Goal: Navigation & Orientation: Go to known website

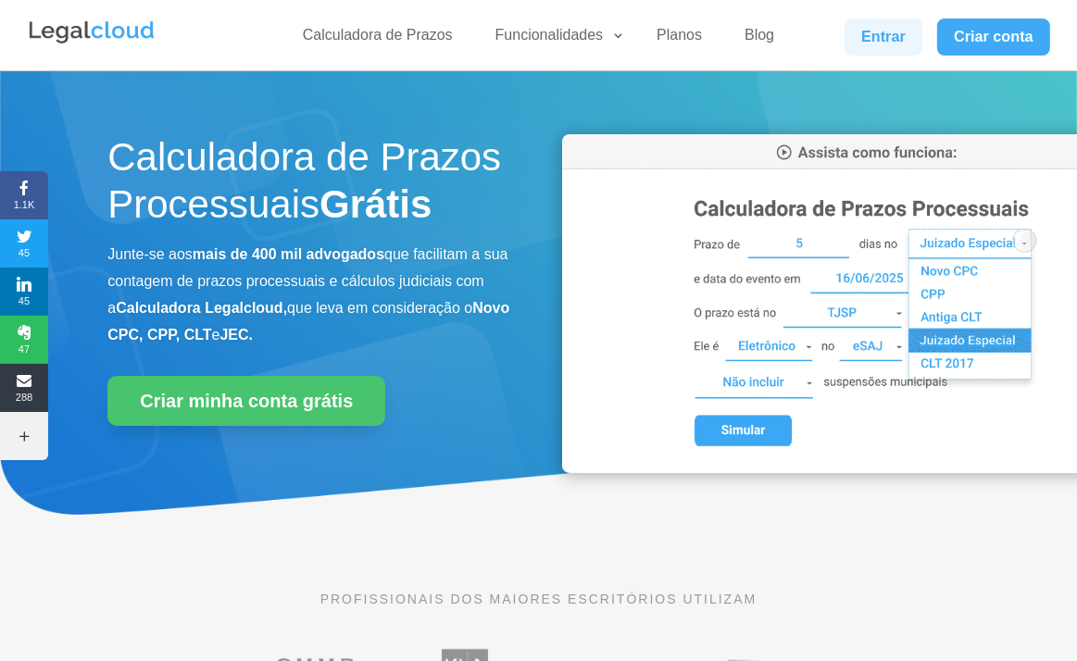
click at [862, 39] on link "Entrar" at bounding box center [884, 37] width 78 height 37
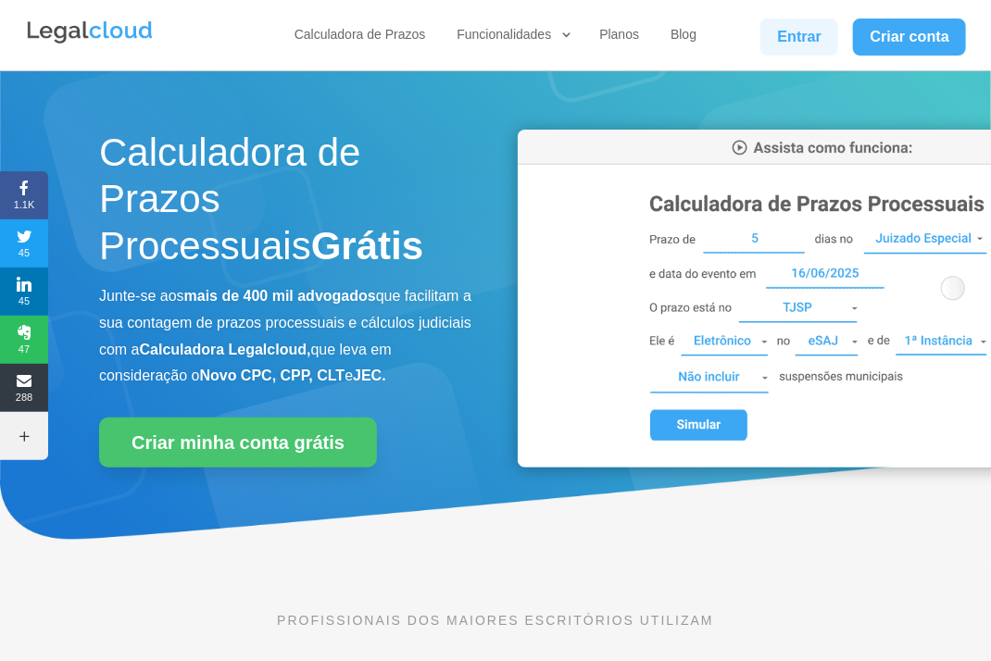
click at [792, 35] on link "Entrar" at bounding box center [799, 37] width 78 height 37
